Goal: Obtain resource: Download file/media

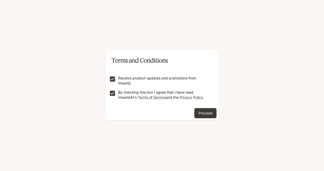
click at [138, 75] on form "Receive product updates and promotions from Inworld. By checking this box I agr…" at bounding box center [161, 86] width 105 height 41
click at [149, 83] on p "Receive product updates and promotions from Inworld." at bounding box center [164, 81] width 92 height 10
click at [207, 119] on button "Proceed" at bounding box center [205, 113] width 22 height 10
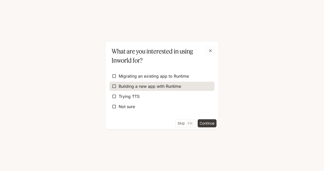
click at [185, 90] on label "Building a new app with Runtime" at bounding box center [161, 86] width 105 height 9
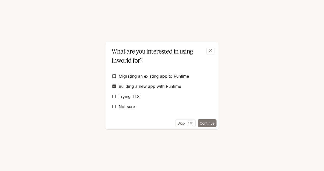
click at [208, 121] on button "Continue" at bounding box center [206, 124] width 19 height 8
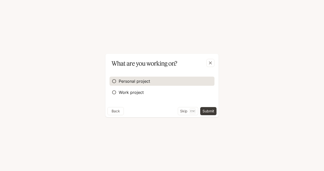
click at [147, 78] on label "Personal project" at bounding box center [161, 81] width 105 height 9
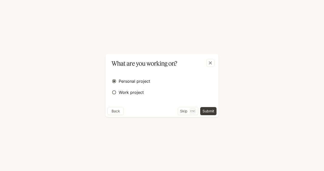
click at [143, 87] on div "Personal project Work project" at bounding box center [161, 87] width 105 height 24
click at [211, 110] on button "Submit" at bounding box center [208, 111] width 16 height 8
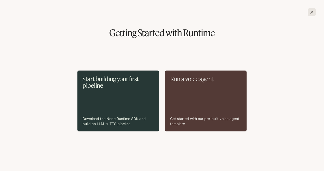
click at [127, 93] on div "Start building your first pipeline Download the Node Runtime SDK and build an L…" at bounding box center [117, 101] width 71 height 51
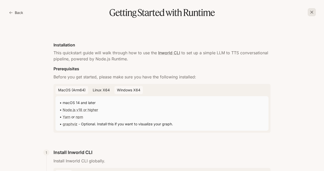
click at [123, 89] on button "Windows x64" at bounding box center [128, 90] width 28 height 8
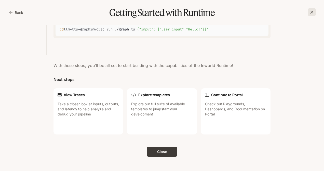
scroll to position [523, 0]
click at [162, 153] on button "Close" at bounding box center [162, 152] width 31 height 10
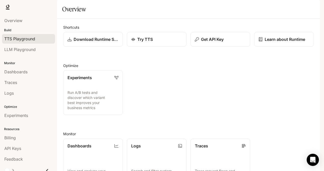
click at [32, 37] on span "TTS Playground" at bounding box center [19, 39] width 31 height 6
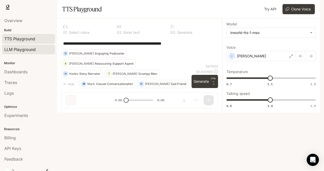
click at [38, 50] on div "LLM Playground" at bounding box center [28, 50] width 48 height 6
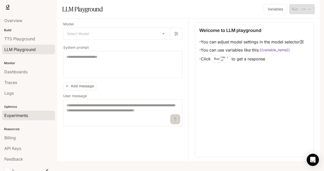
scroll to position [3, 0]
